Goal: Task Accomplishment & Management: Use online tool/utility

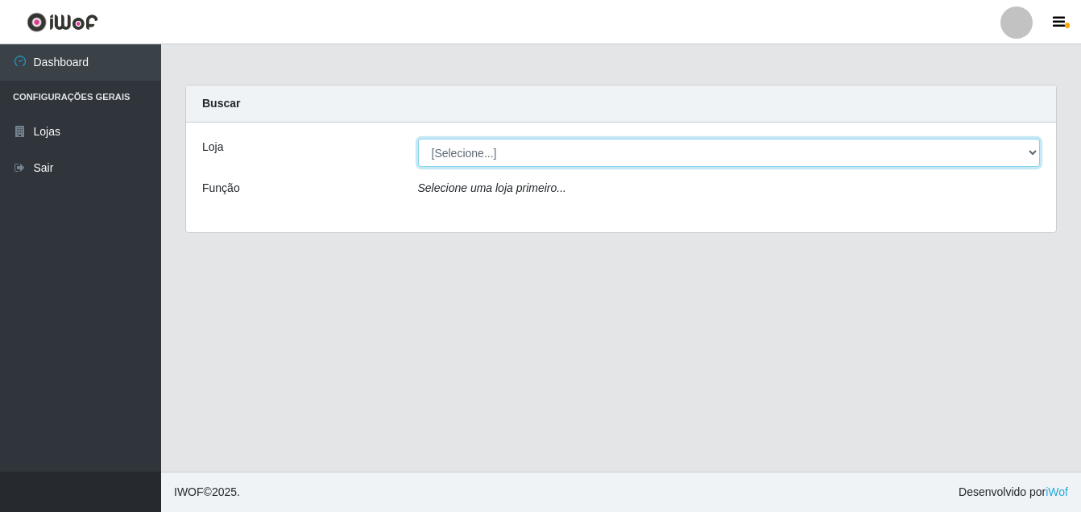
click at [573, 156] on select "[Selecione...] Ajubá Mercado" at bounding box center [729, 153] width 623 height 28
select select "402"
click at [418, 139] on select "[Selecione...] Ajubá Mercado" at bounding box center [729, 153] width 623 height 28
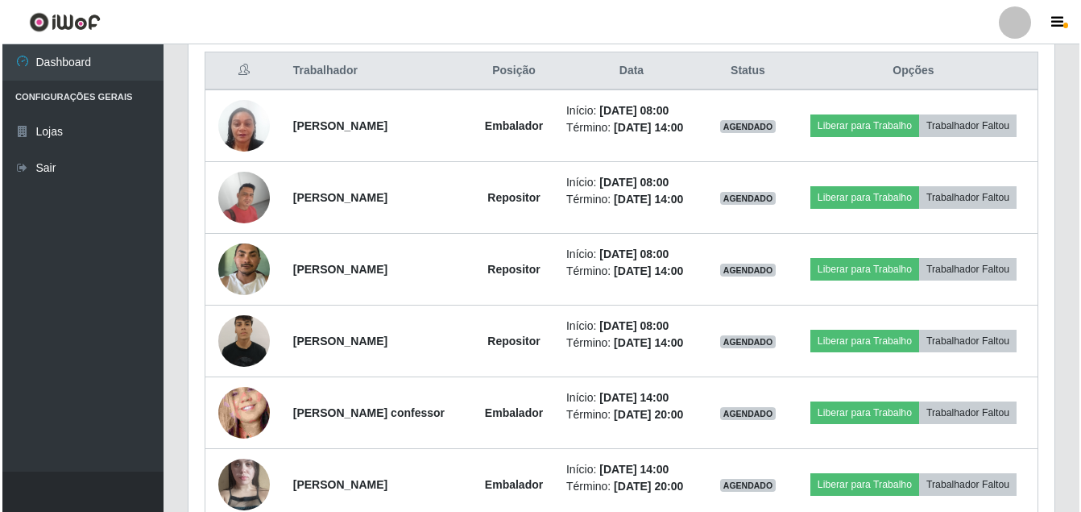
scroll to position [645, 0]
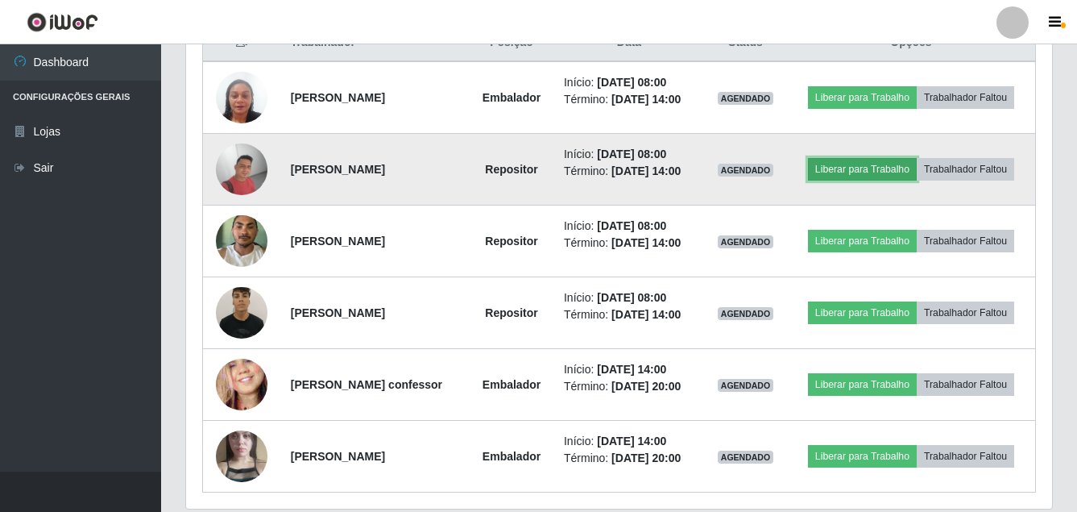
click at [909, 174] on button "Liberar para Trabalho" at bounding box center [862, 169] width 109 height 23
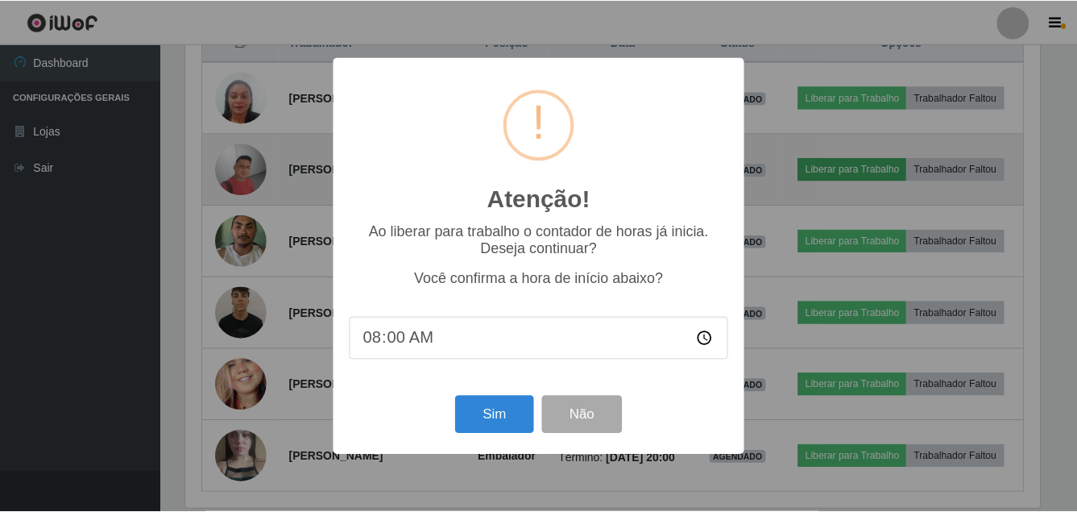
scroll to position [334, 858]
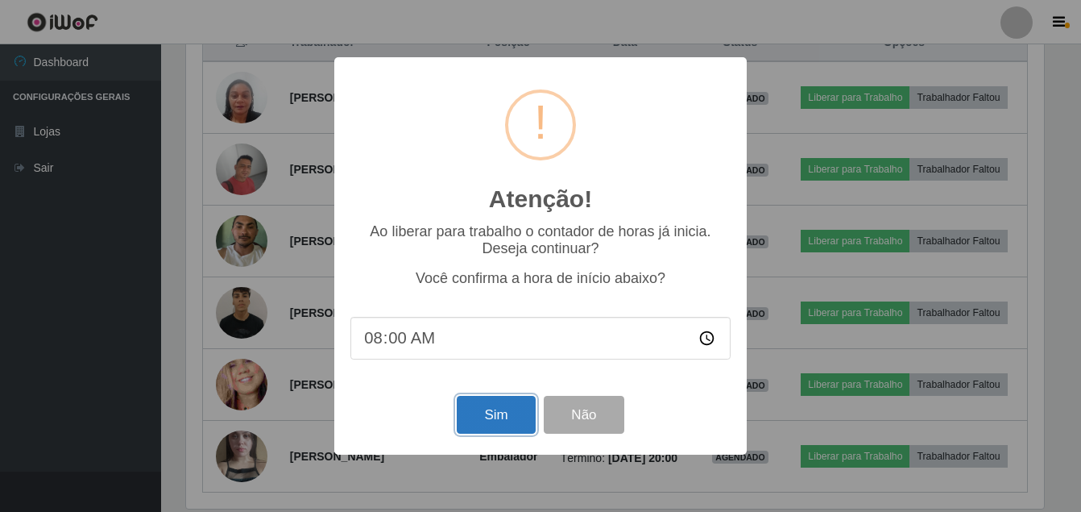
click at [483, 421] on button "Sim" at bounding box center [496, 415] width 78 height 38
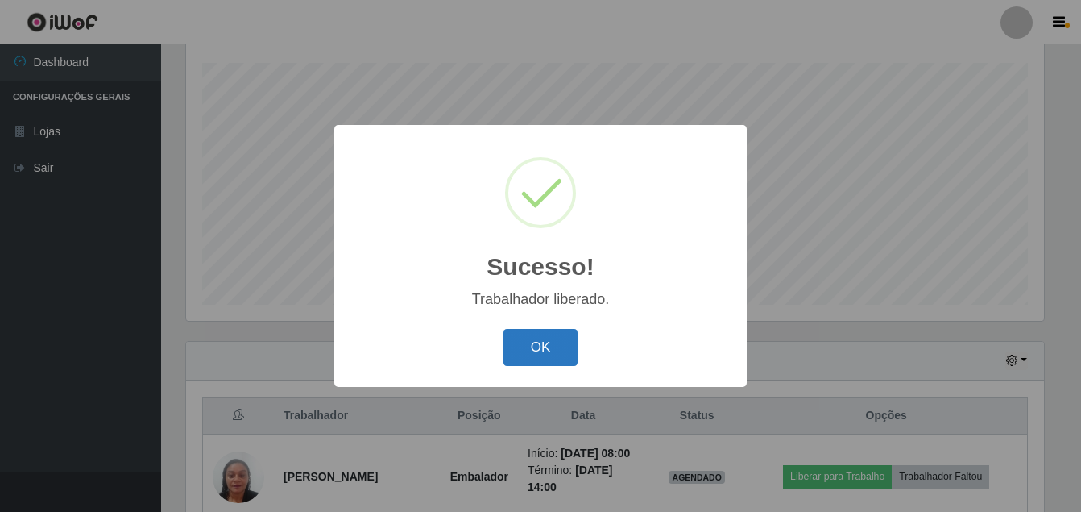
click at [515, 339] on button "OK" at bounding box center [541, 348] width 75 height 38
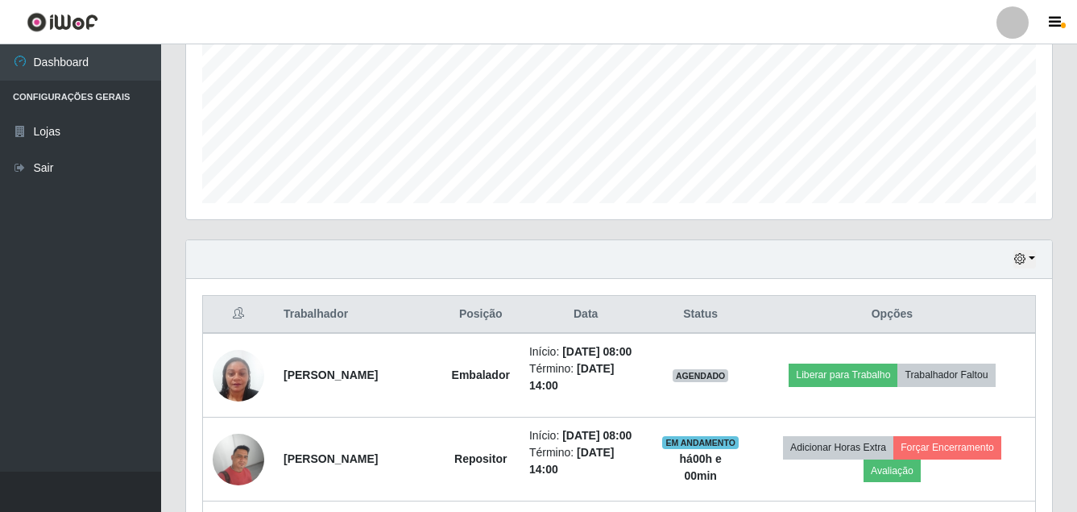
scroll to position [594, 0]
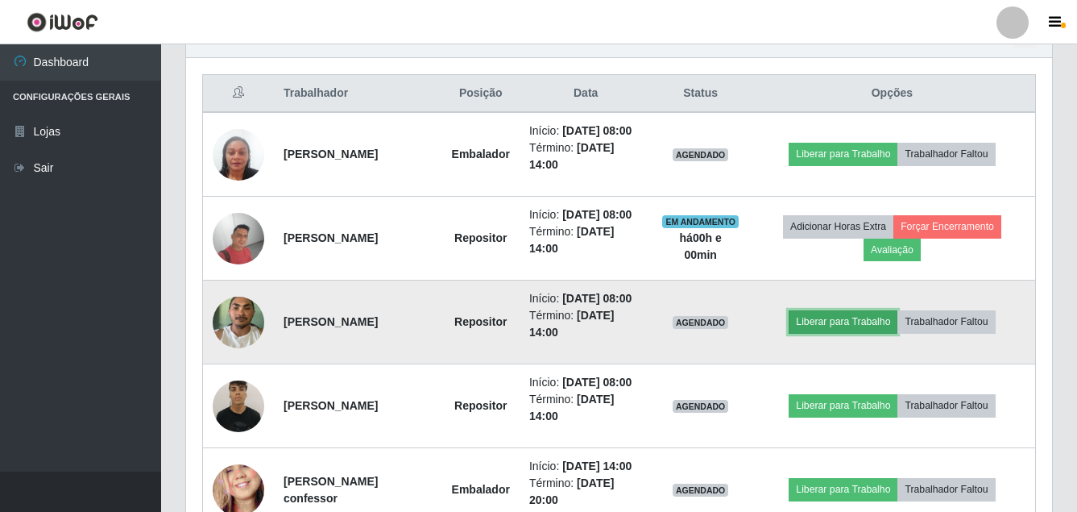
click at [874, 333] on button "Liberar para Trabalho" at bounding box center [843, 321] width 109 height 23
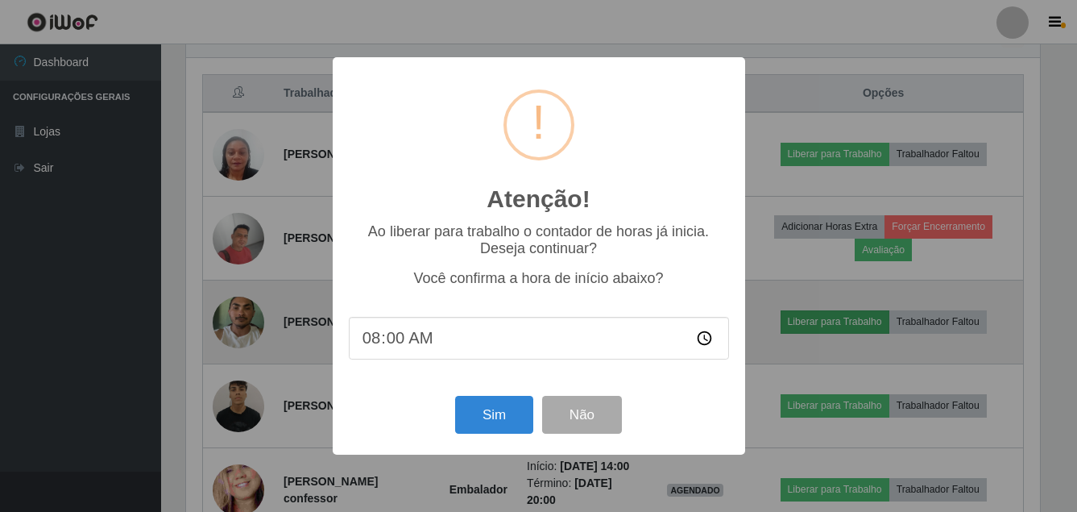
scroll to position [334, 858]
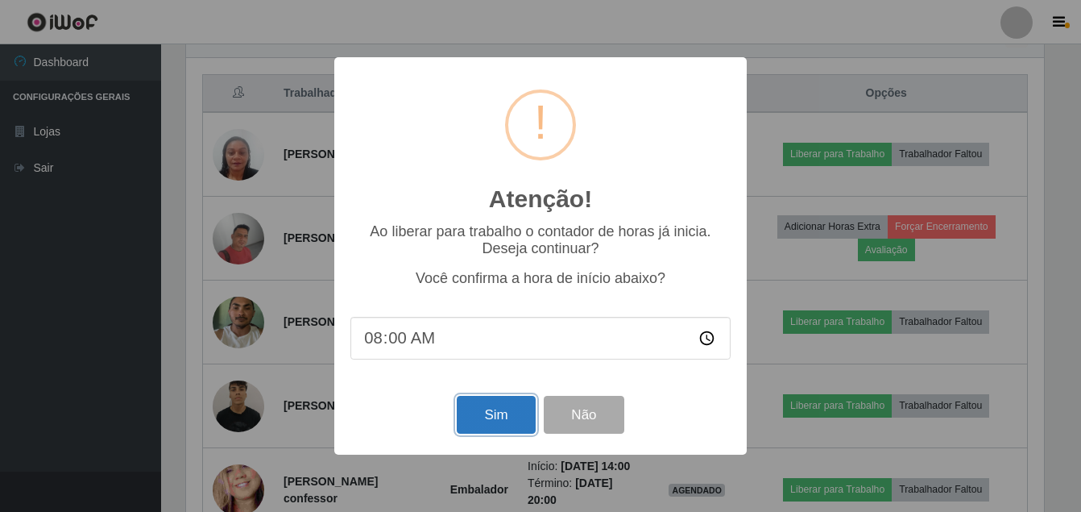
click at [492, 407] on button "Sim" at bounding box center [496, 415] width 78 height 38
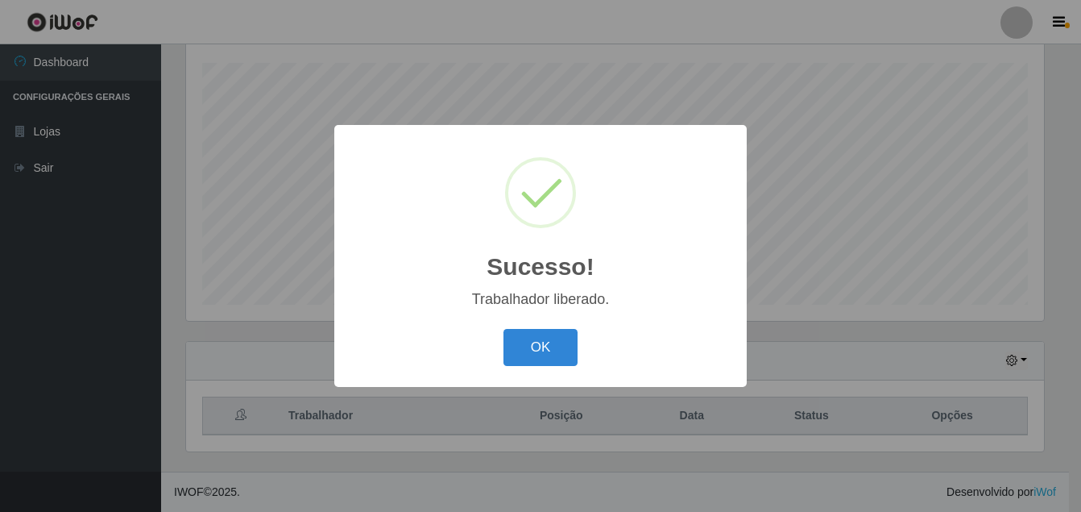
click at [556, 329] on div "OK Cancel" at bounding box center [540, 347] width 380 height 46
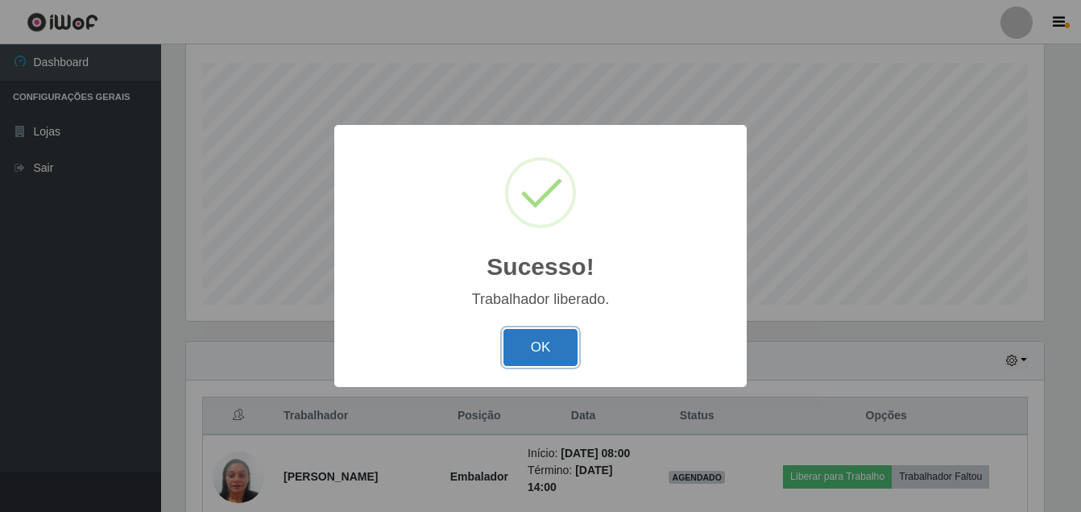
click at [554, 330] on button "OK" at bounding box center [541, 348] width 75 height 38
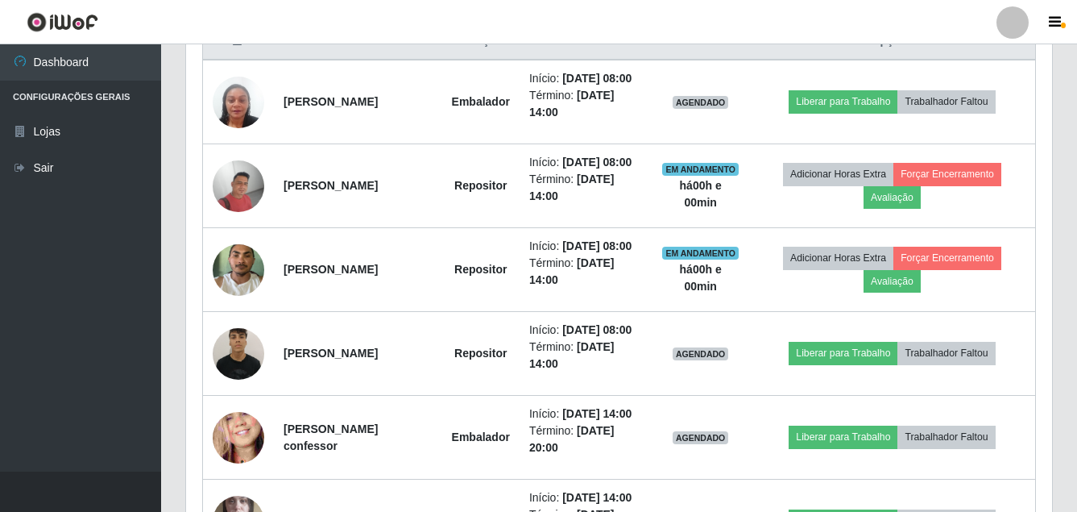
scroll to position [674, 0]
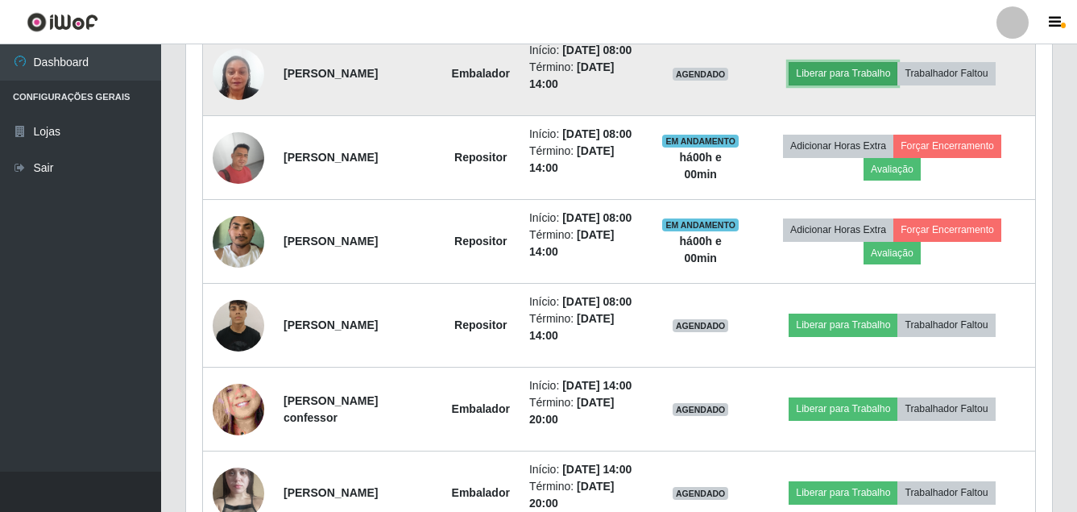
click at [871, 78] on button "Liberar para Trabalho" at bounding box center [843, 73] width 109 height 23
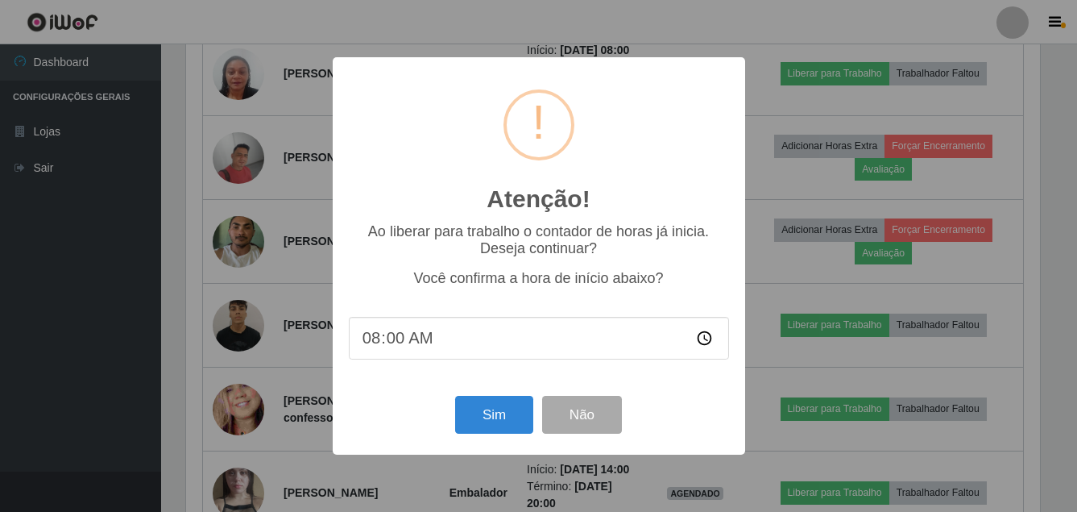
scroll to position [334, 858]
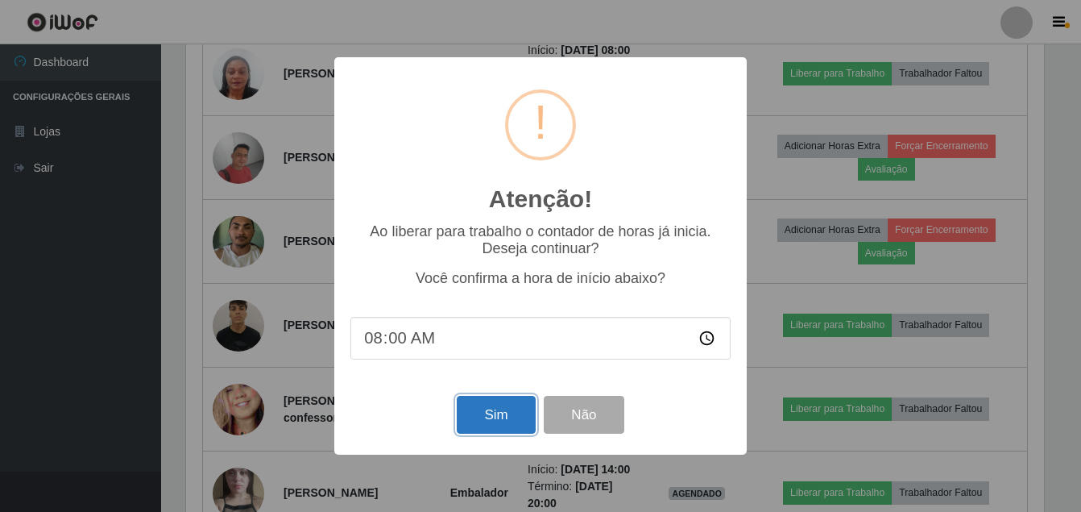
click at [508, 431] on button "Sim" at bounding box center [496, 415] width 78 height 38
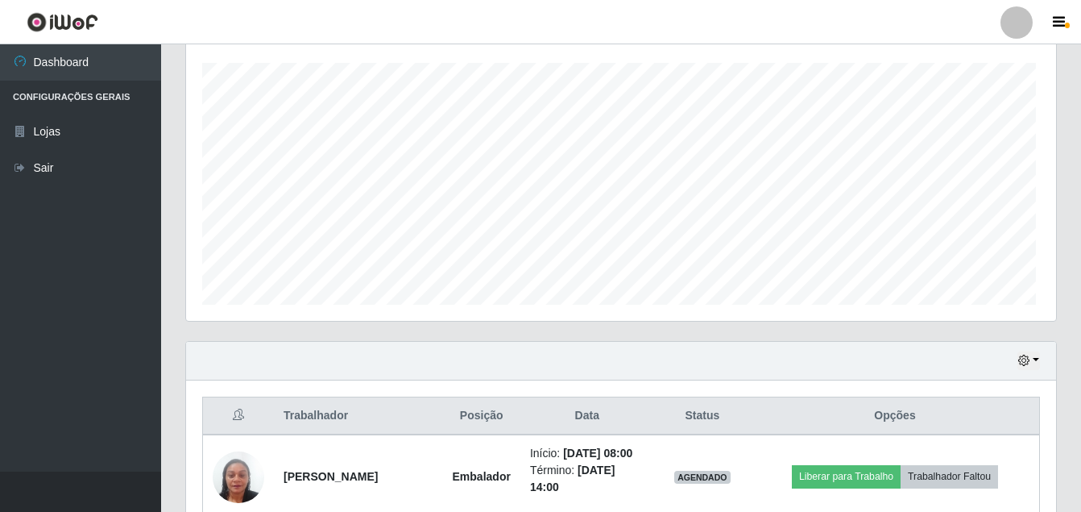
scroll to position [0, 0]
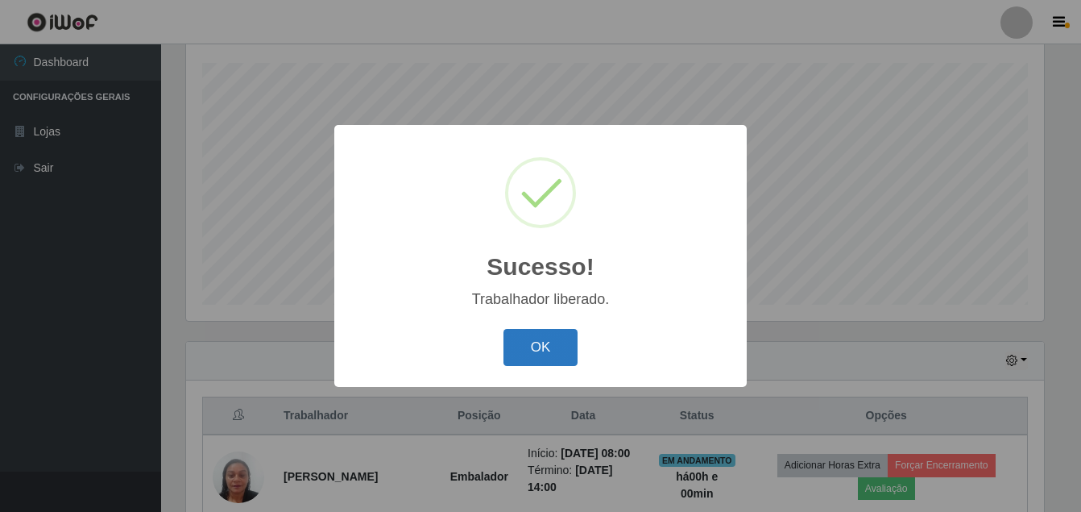
click at [529, 361] on button "OK" at bounding box center [541, 348] width 75 height 38
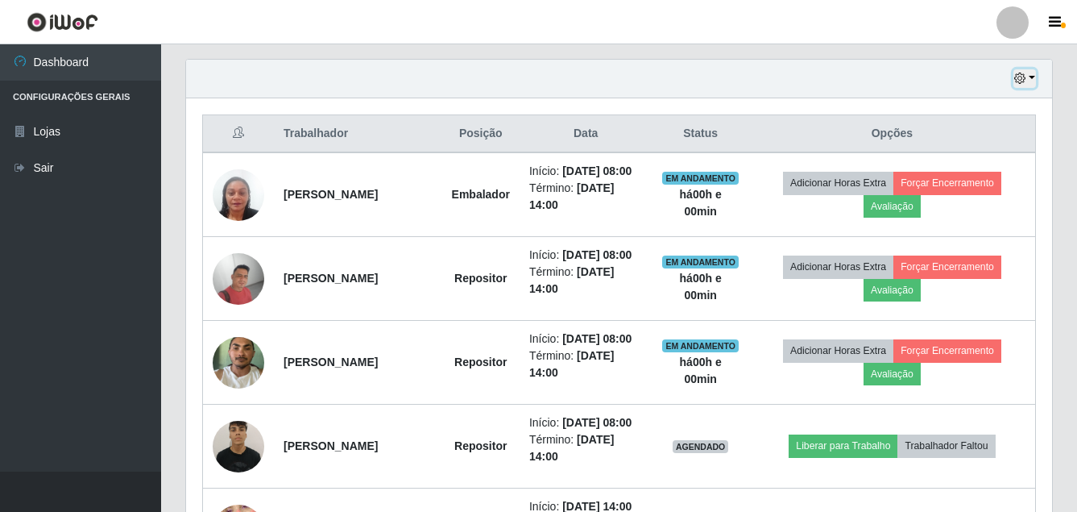
click at [1025, 79] on icon "button" at bounding box center [1019, 78] width 11 height 11
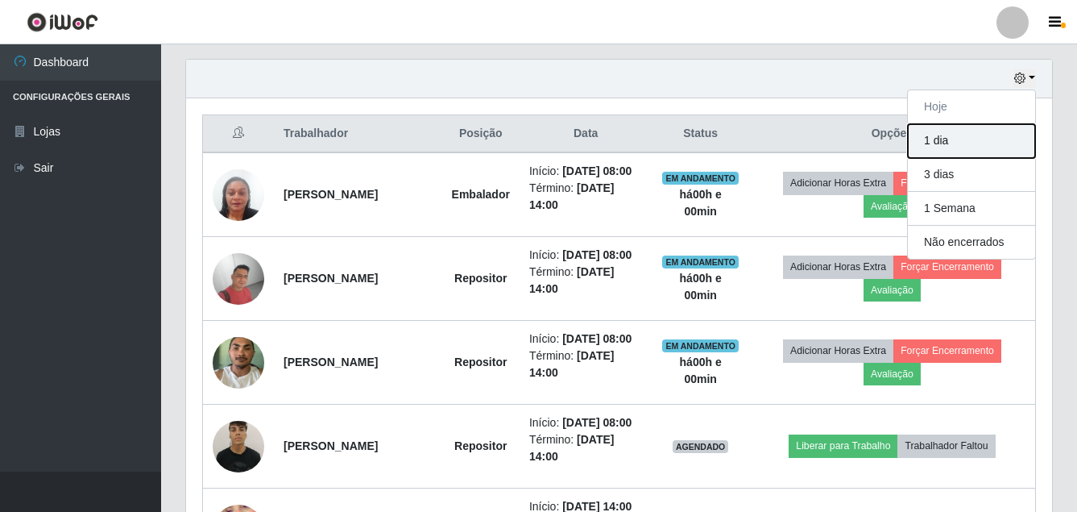
click at [958, 140] on button "1 dia" at bounding box center [971, 141] width 127 height 34
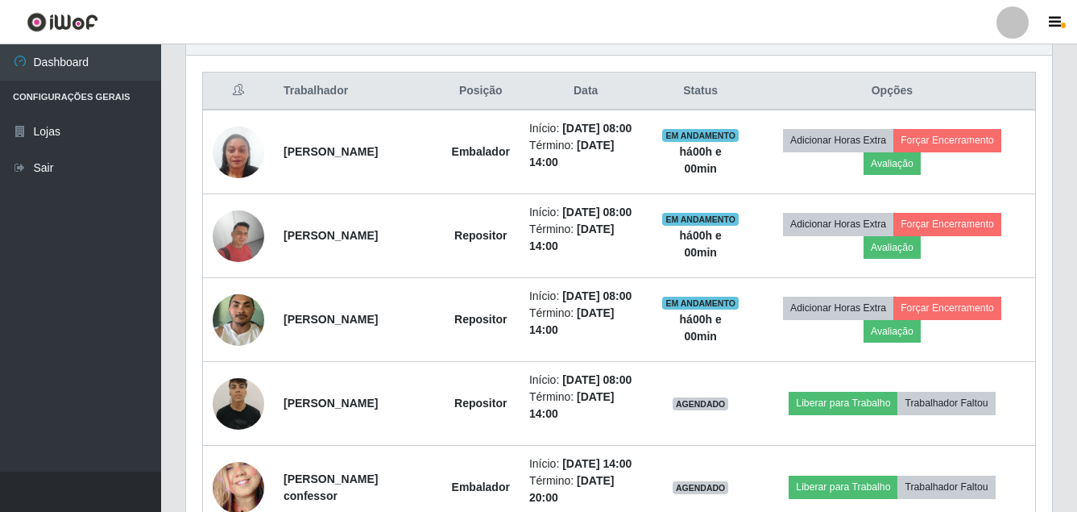
scroll to position [634, 0]
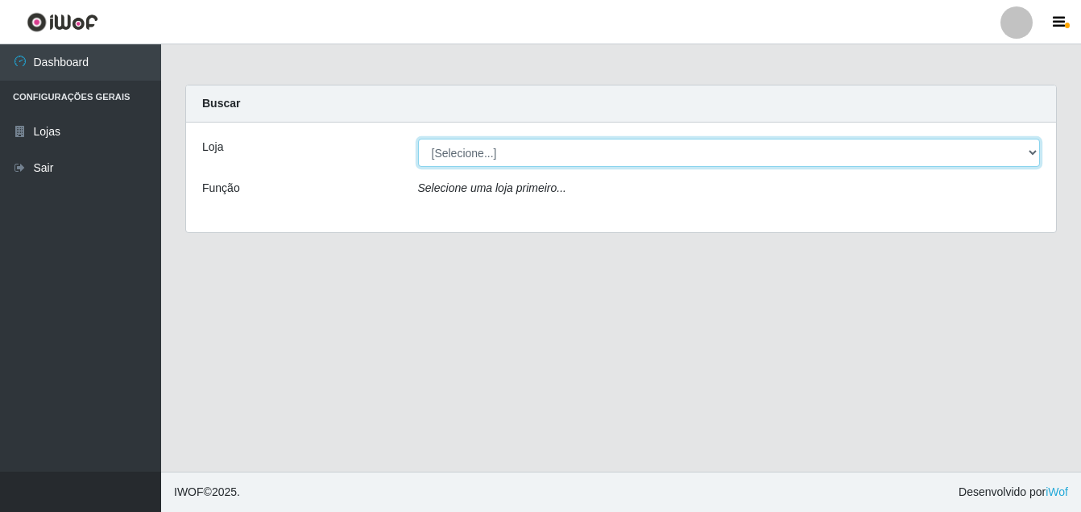
click at [525, 148] on select "[Selecione...] Ajubá Mercado" at bounding box center [729, 153] width 623 height 28
select select "402"
click at [418, 139] on select "[Selecione...] Ajubá Mercado" at bounding box center [729, 153] width 623 height 28
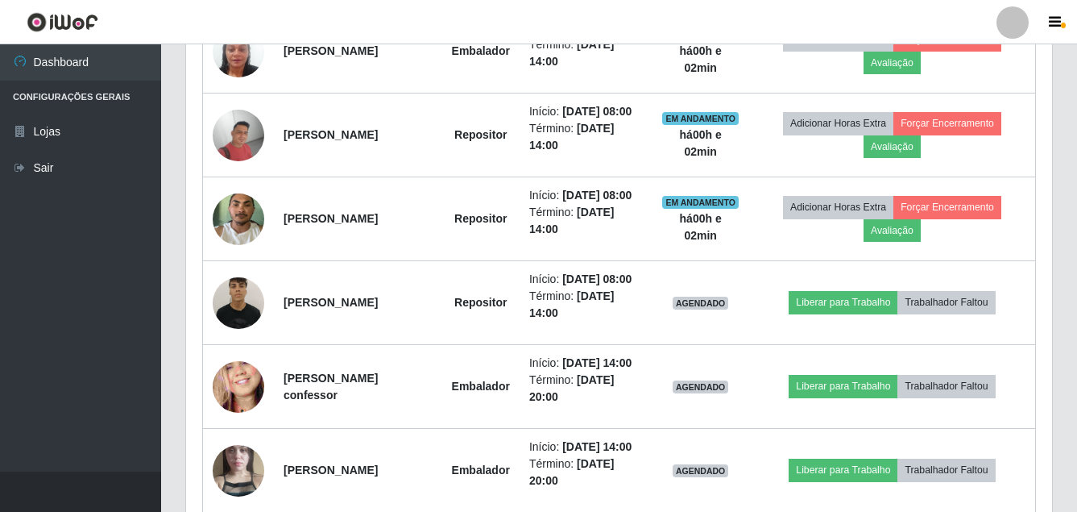
scroll to position [725, 0]
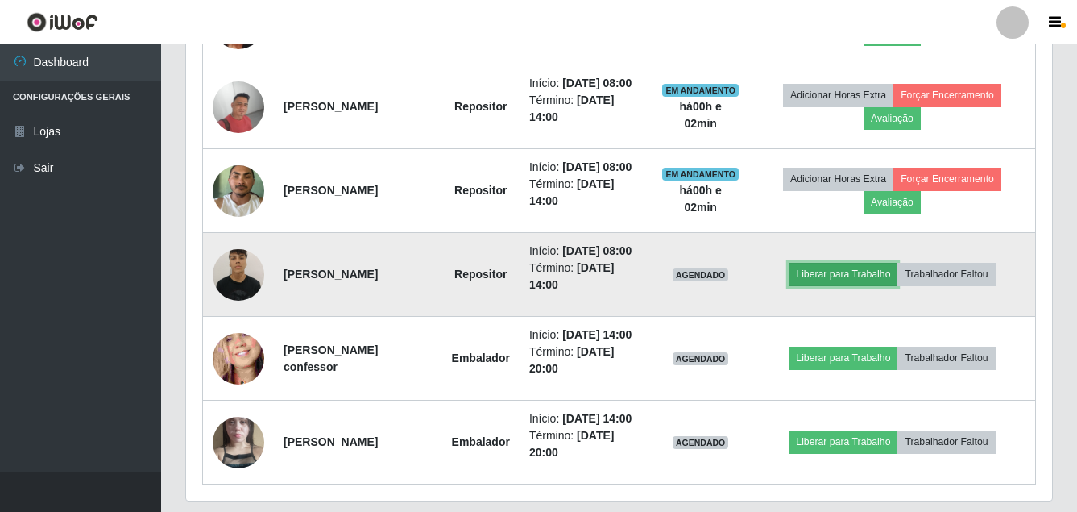
click at [867, 285] on button "Liberar para Trabalho" at bounding box center [843, 274] width 109 height 23
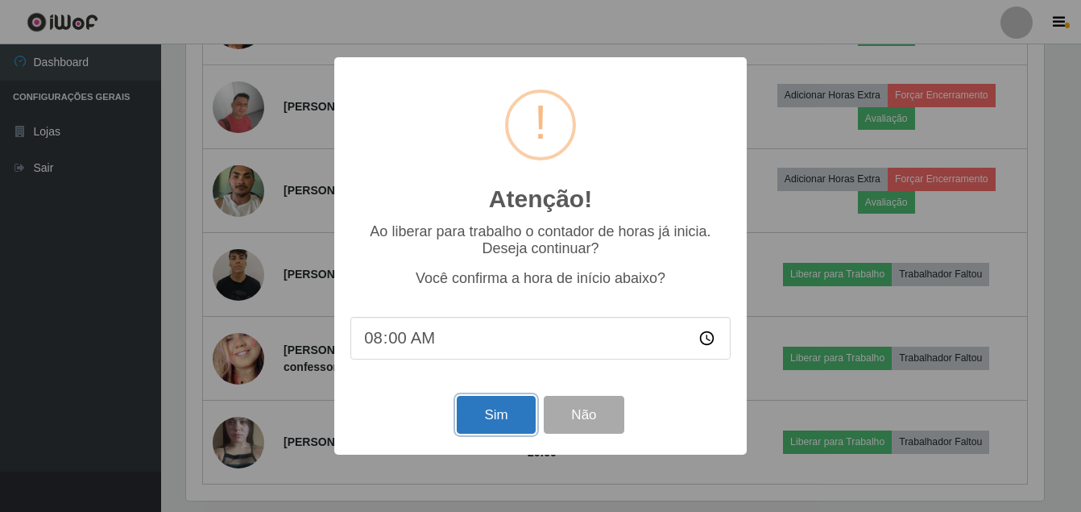
click at [515, 419] on button "Sim" at bounding box center [496, 415] width 78 height 38
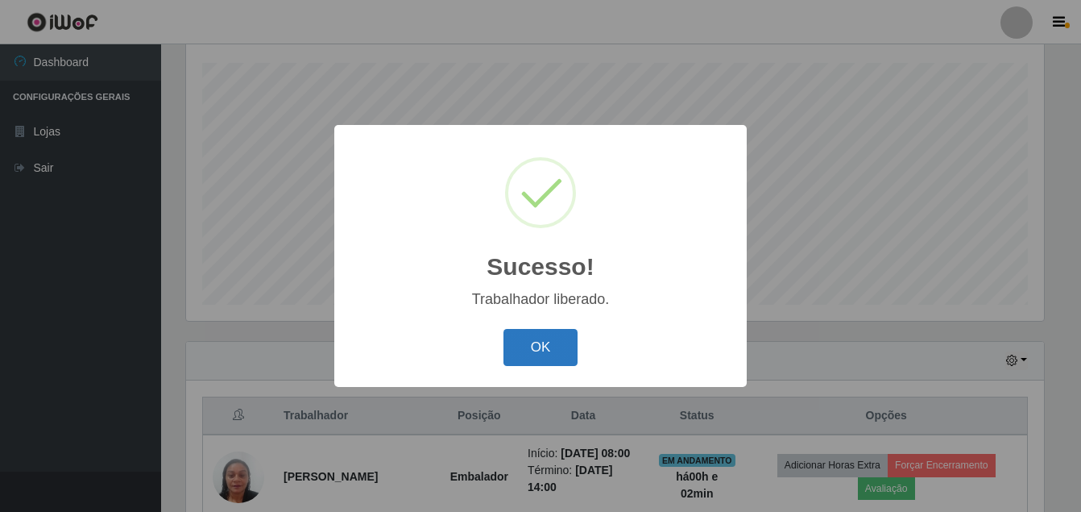
click at [548, 341] on button "OK" at bounding box center [541, 348] width 75 height 38
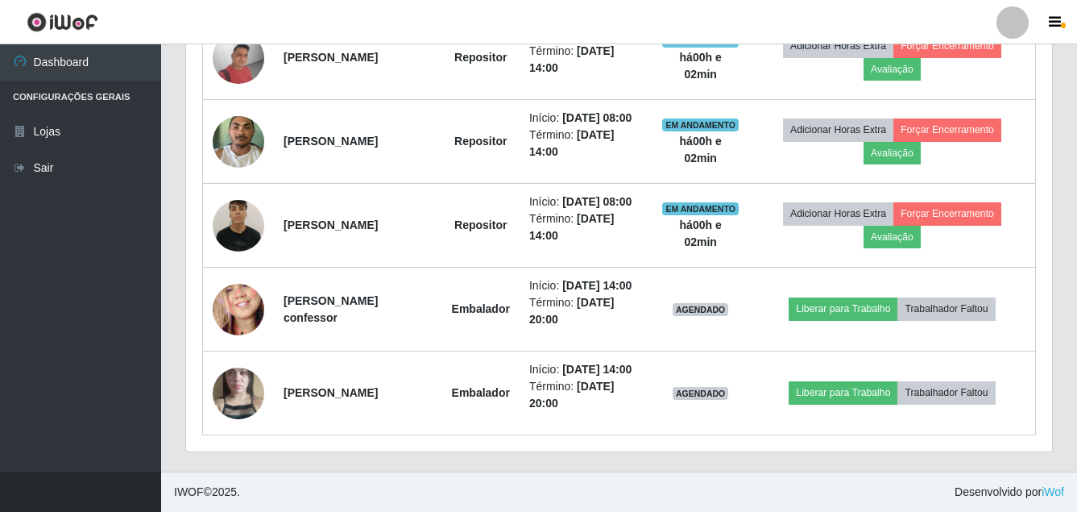
scroll to position [876, 0]
